Goal: Information Seeking & Learning: Find specific fact

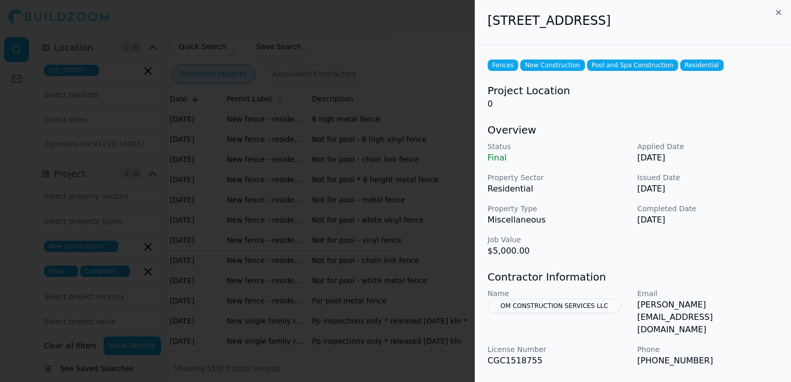
scroll to position [7, 0]
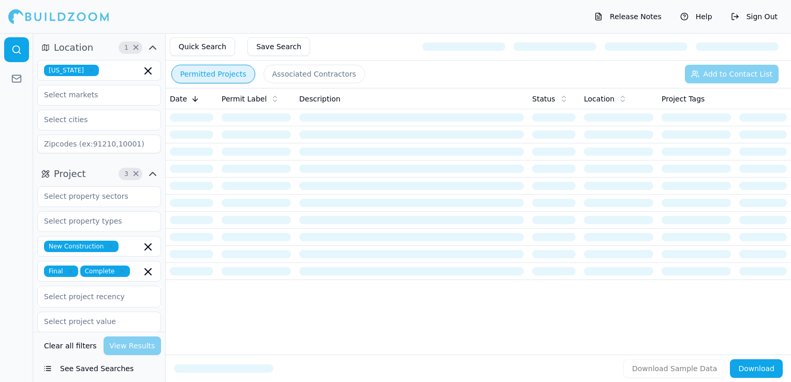
click at [88, 67] on icon "button" at bounding box center [91, 70] width 6 height 6
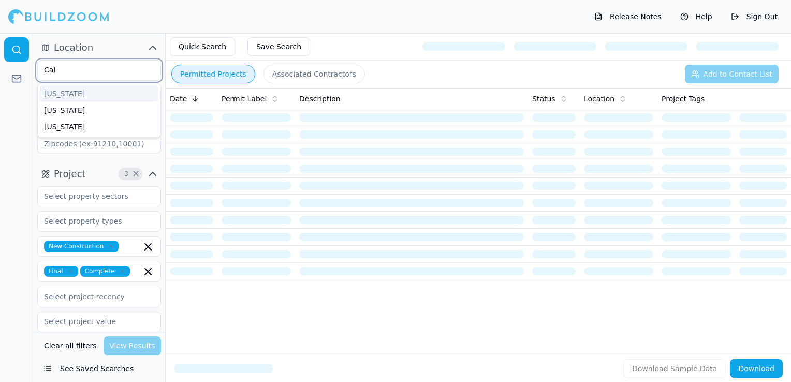
type input "Cali"
click at [70, 94] on div "California" at bounding box center [99, 93] width 119 height 17
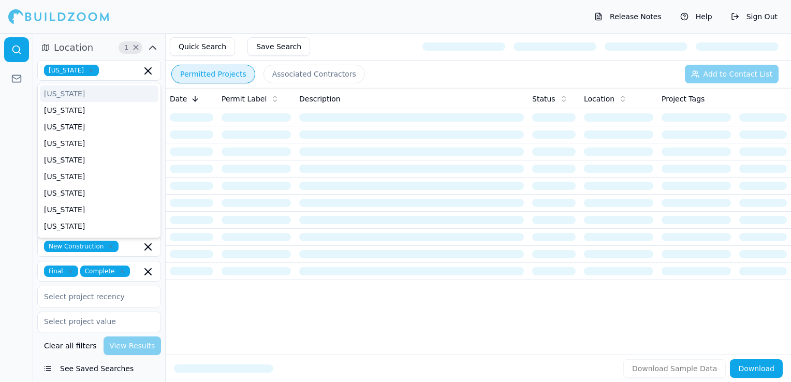
click at [223, 17] on div "Release Notes Help Sign Out" at bounding box center [395, 16] width 791 height 33
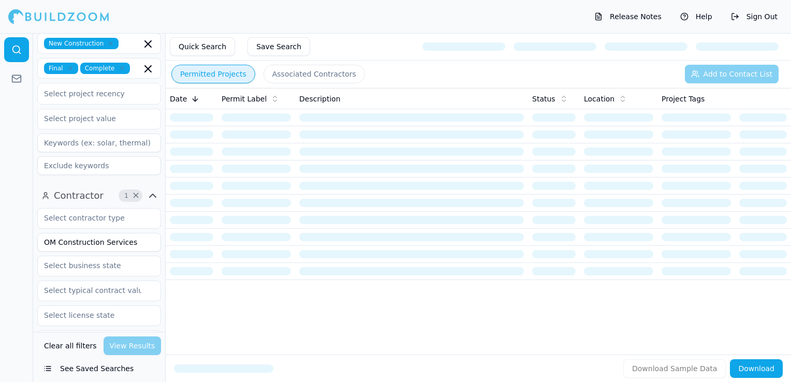
scroll to position [207, 0]
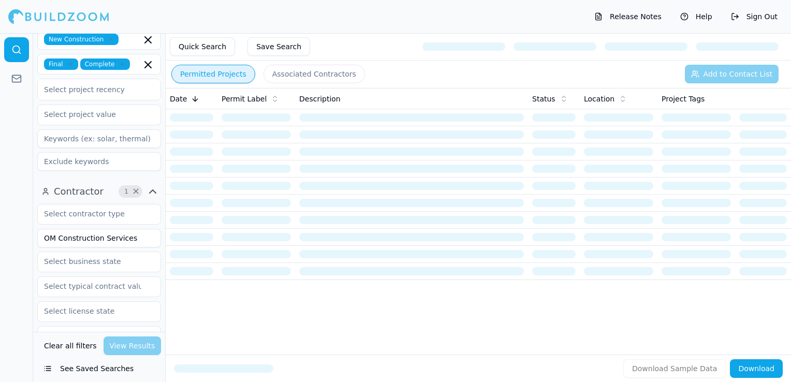
drag, startPoint x: 132, startPoint y: 239, endPoint x: 13, endPoint y: 236, distance: 118.6
click at [13, 236] on div "Location 1 × California Project 3 × New Construction Final Complete Select proj…" at bounding box center [395, 207] width 791 height 349
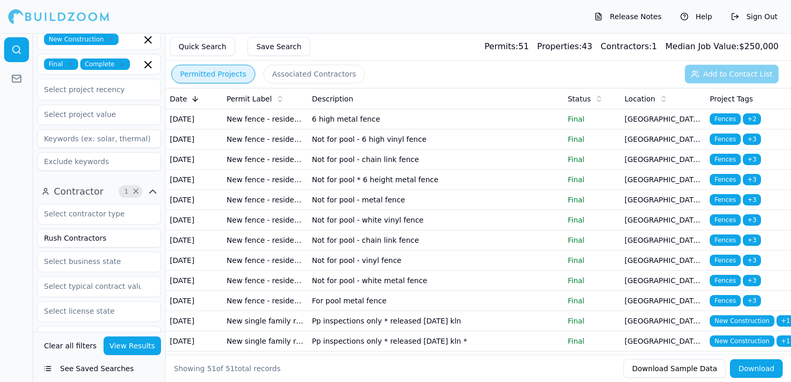
type input "Rush Contractors"
click at [141, 343] on button "View Results" at bounding box center [133, 346] width 58 height 19
